Goal: Book appointment/travel/reservation

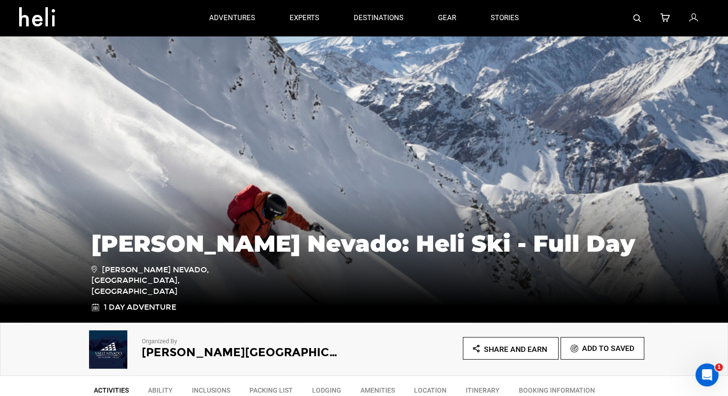
scroll to position [431, 0]
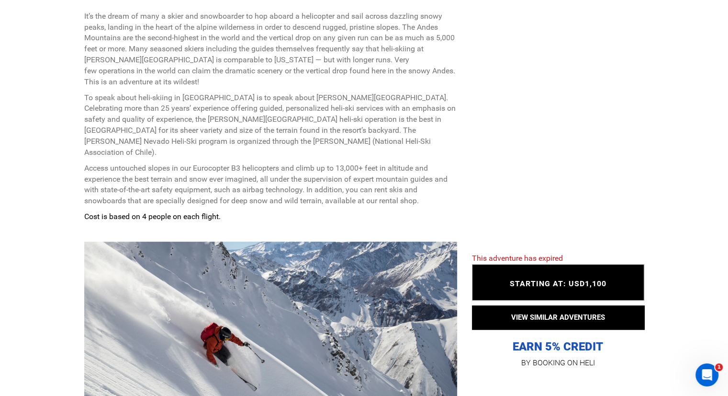
click at [555, 286] on span "STARTING AT: USD1,100" at bounding box center [558, 283] width 97 height 9
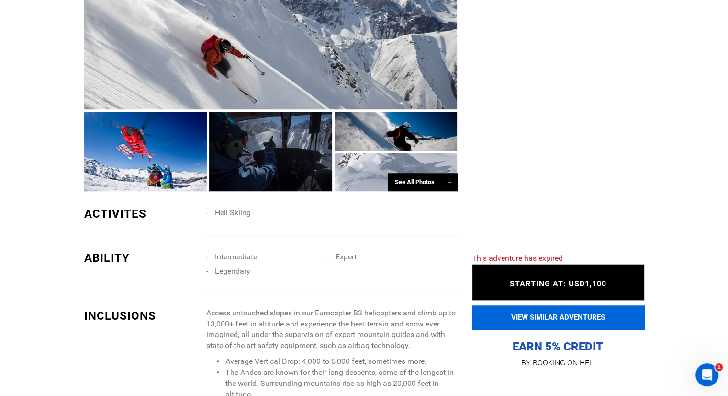
click at [574, 313] on button "VIEW SIMILAR ADVENTURES" at bounding box center [558, 317] width 172 height 24
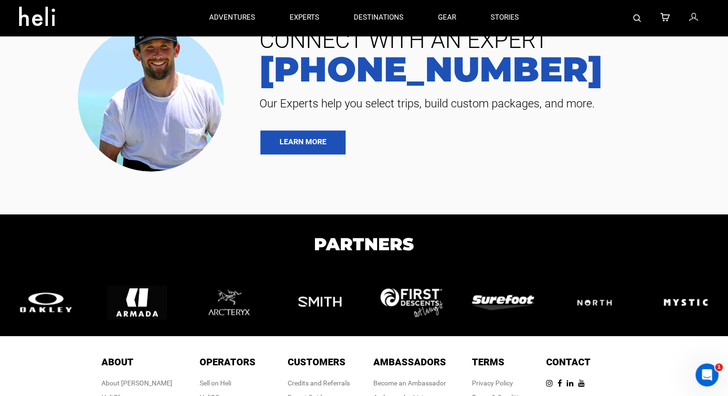
scroll to position [527, 0]
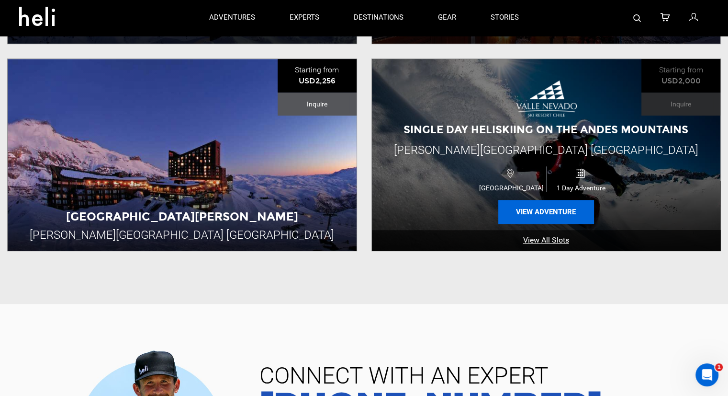
click at [551, 200] on button "View Adventure" at bounding box center [547, 212] width 96 height 24
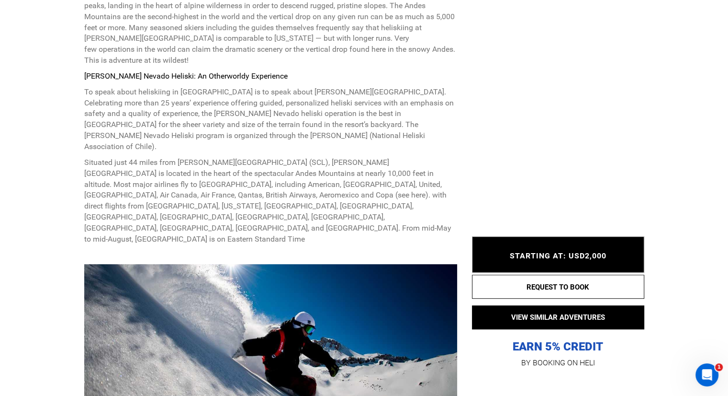
scroll to position [431, 0]
click at [580, 257] on span "STARTING AT: USD2,000" at bounding box center [558, 255] width 97 height 9
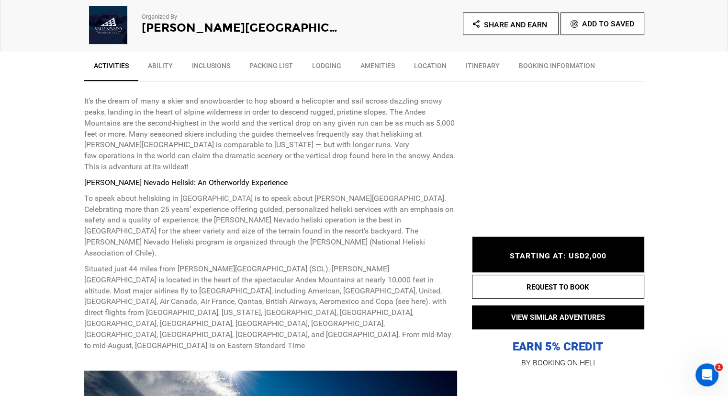
scroll to position [383, 0]
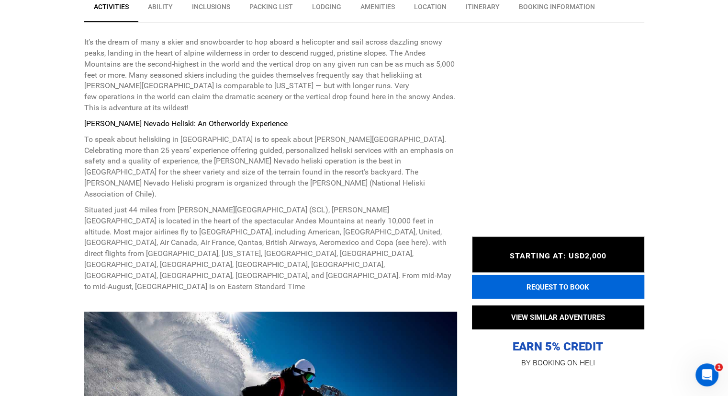
click at [532, 281] on button "REQUEST TO BOOK" at bounding box center [558, 286] width 172 height 24
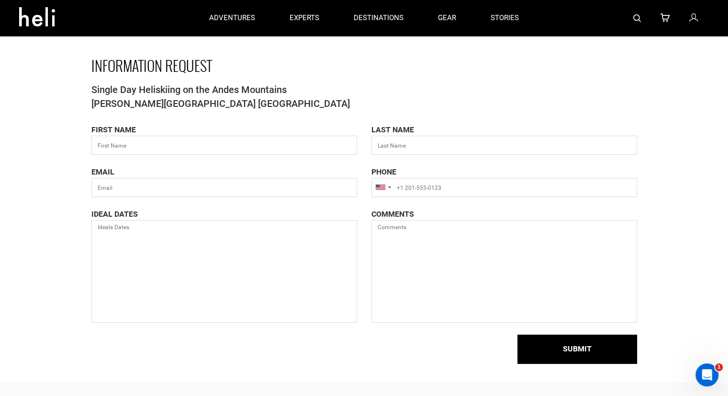
click at [251, 132] on div "FIRST NAME" at bounding box center [224, 140] width 280 height 30
click at [250, 140] on input "text" at bounding box center [224, 145] width 266 height 19
type input "[PERSON_NAME]"
type input "[EMAIL_ADDRESS][DOMAIN_NAME]"
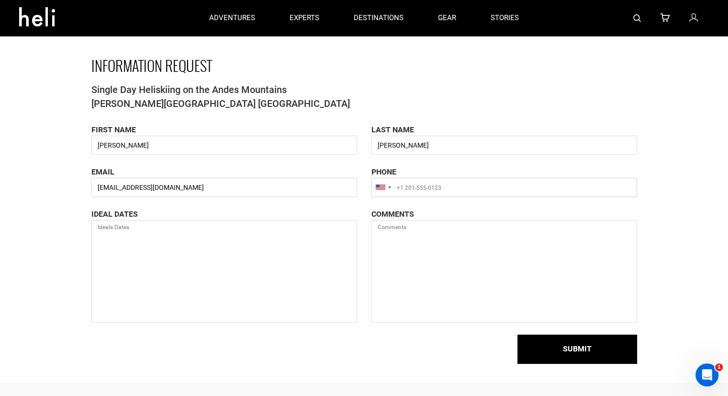
type input "19175706322"
click at [268, 231] on textarea at bounding box center [224, 271] width 266 height 102
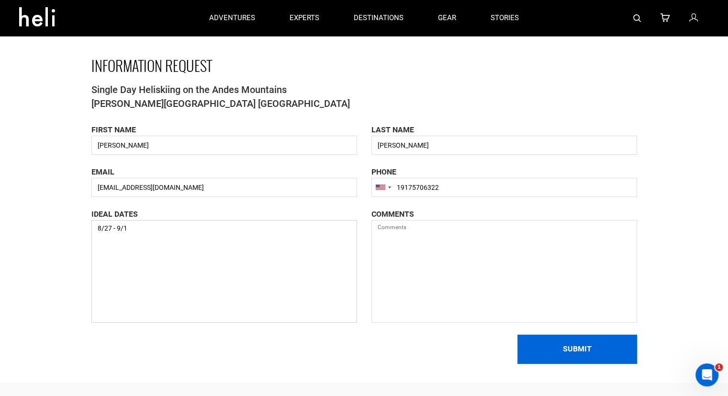
type textarea "8/27 - 9/1"
click at [581, 353] on button "SUBMIT" at bounding box center [578, 348] width 120 height 29
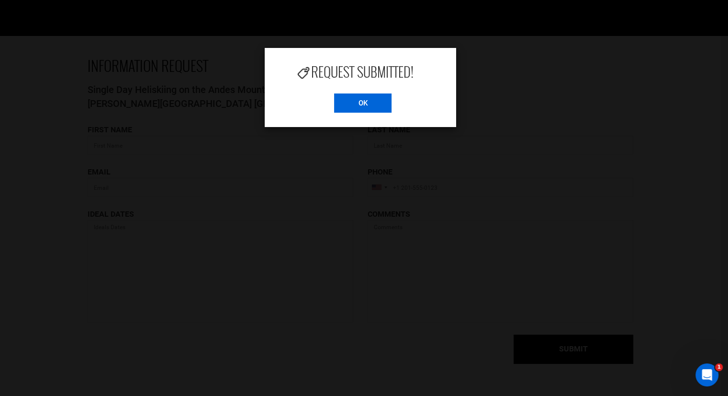
click at [337, 106] on input "OK" at bounding box center [362, 102] width 57 height 19
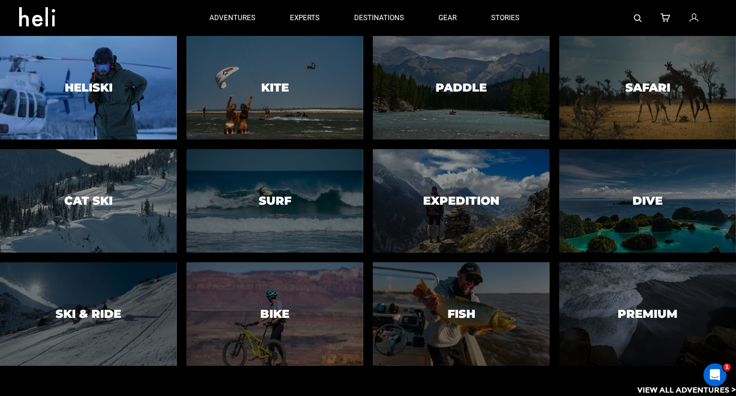
click at [83, 87] on h3 "Heliski" at bounding box center [89, 87] width 48 height 12
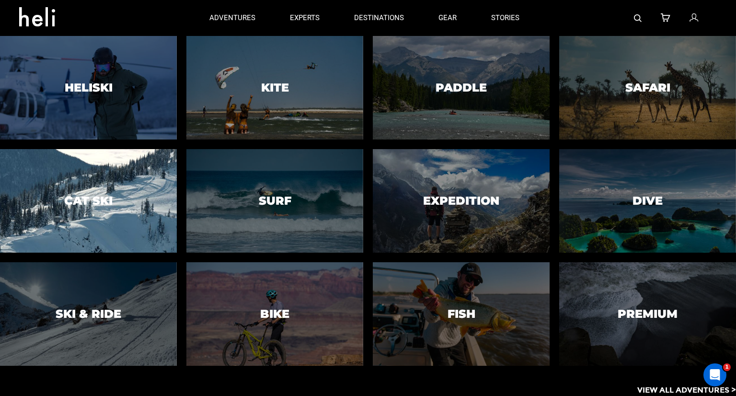
click at [111, 182] on div at bounding box center [88, 200] width 180 height 105
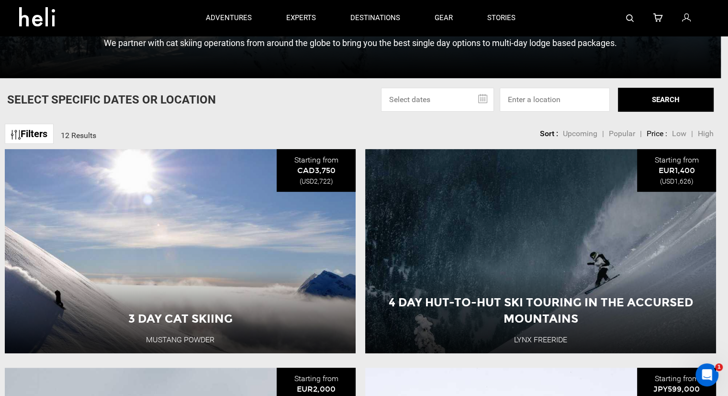
scroll to position [239, 0]
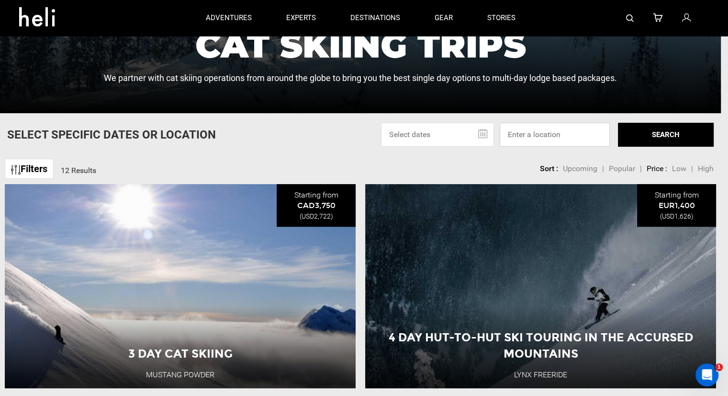
click at [547, 131] on input at bounding box center [555, 135] width 110 height 24
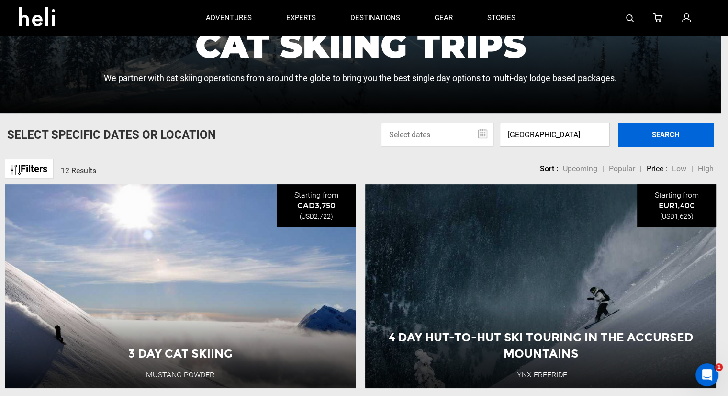
type input "[GEOGRAPHIC_DATA]"
click at [658, 135] on button "SEARCH" at bounding box center [666, 135] width 96 height 24
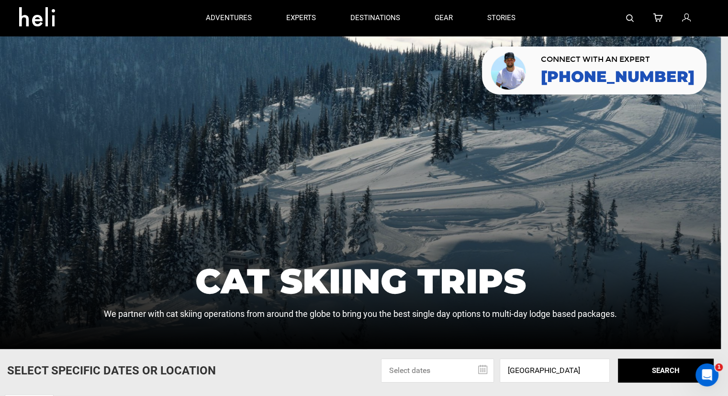
scroll to position [0, 0]
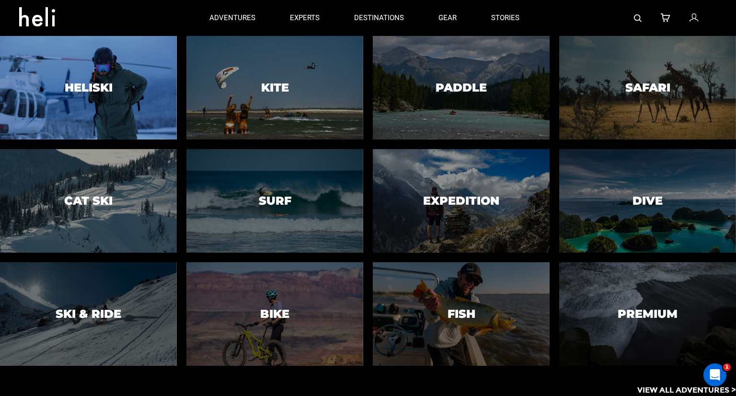
click at [68, 91] on h3 "Heliski" at bounding box center [89, 87] width 48 height 12
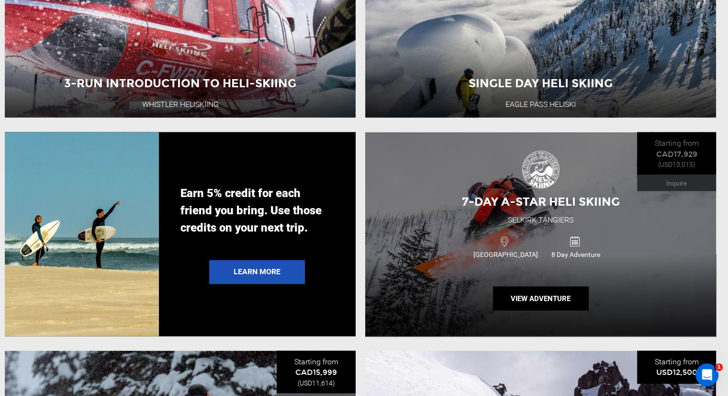
scroll to position [2203, 0]
